Goal: Task Accomplishment & Management: Complete application form

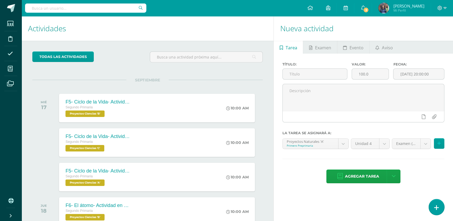
click at [436, 212] on link at bounding box center [435, 207] width 15 height 16
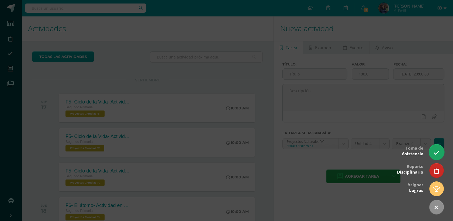
click at [430, 148] on link at bounding box center [435, 152] width 15 height 16
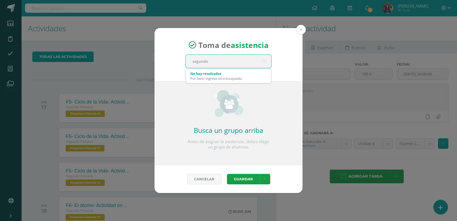
type input "segundo c"
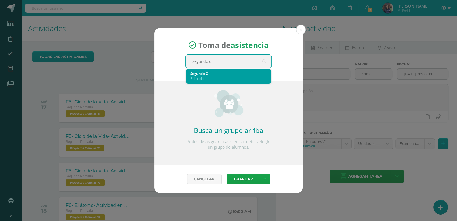
click at [231, 76] on div "Primaria" at bounding box center [228, 78] width 76 height 5
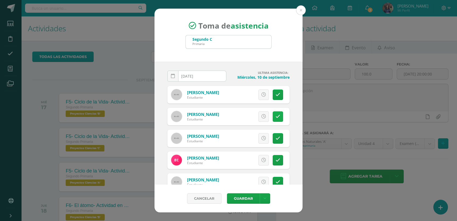
click at [276, 115] on icon at bounding box center [278, 116] width 5 height 5
click at [252, 113] on span "Excusa" at bounding box center [254, 116] width 15 height 10
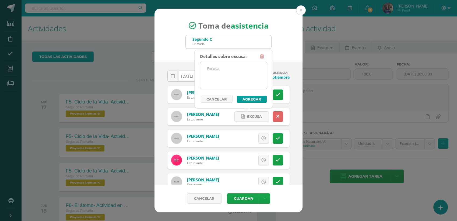
click at [227, 76] on textarea at bounding box center [233, 75] width 67 height 27
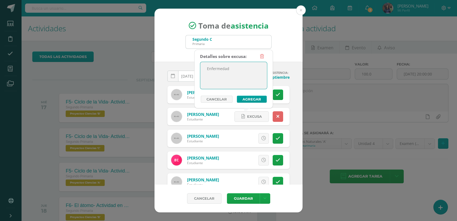
click at [218, 75] on textarea "Enfermedad" at bounding box center [233, 75] width 67 height 27
type textarea "Enfermedad"
click at [250, 97] on button "Agregar" at bounding box center [252, 99] width 30 height 7
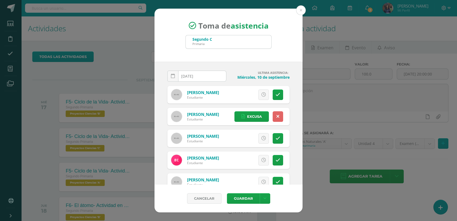
scroll to position [45, 0]
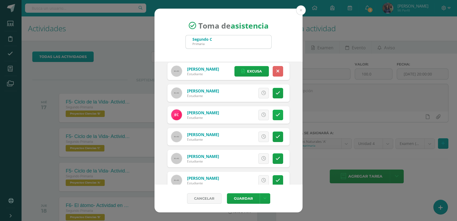
click at [277, 112] on link at bounding box center [278, 115] width 10 height 10
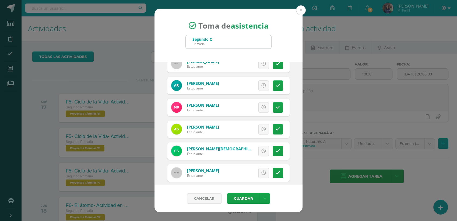
scroll to position [319, 0]
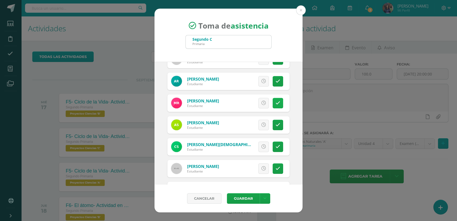
click at [276, 105] on icon at bounding box center [278, 103] width 5 height 5
click at [247, 104] on span "Excusa" at bounding box center [254, 103] width 15 height 10
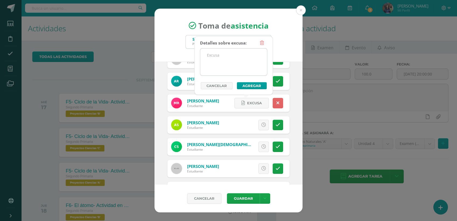
click at [219, 54] on textarea at bounding box center [233, 61] width 67 height 27
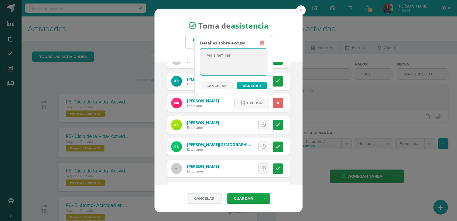
type textarea "Viaje familiar"
click at [242, 85] on button "Agregar" at bounding box center [252, 85] width 30 height 7
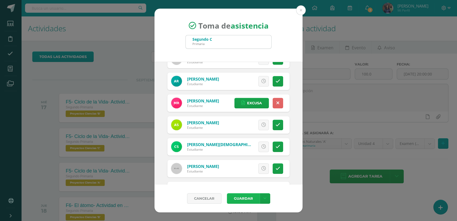
click at [246, 195] on button "Guardar" at bounding box center [243, 198] width 33 height 10
